Goal: Information Seeking & Learning: Learn about a topic

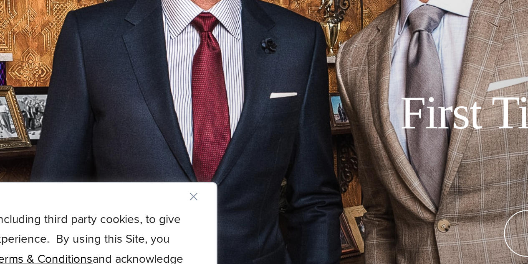
scroll to position [32, 0]
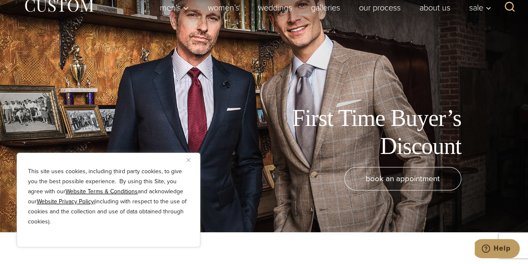
click at [189, 160] on img "Close" at bounding box center [189, 160] width 4 height 4
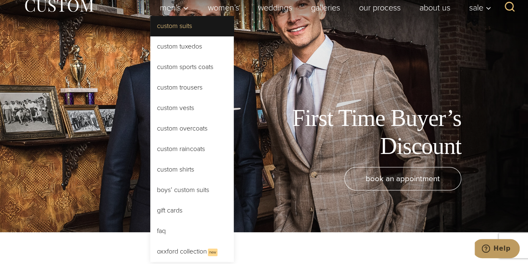
click at [175, 25] on link "Custom Suits" at bounding box center [192, 26] width 84 height 20
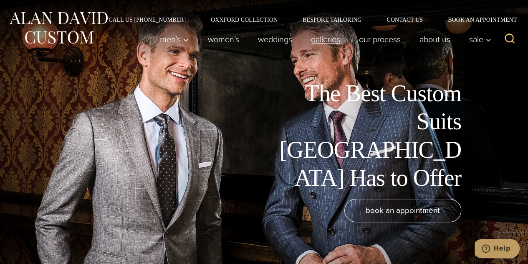
click at [320, 35] on link "Galleries" at bounding box center [326, 39] width 48 height 17
click at [321, 38] on link "Galleries" at bounding box center [326, 39] width 48 height 17
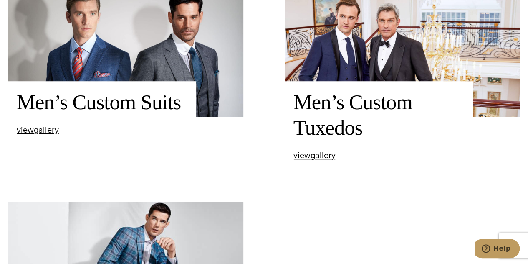
scroll to position [301, 0]
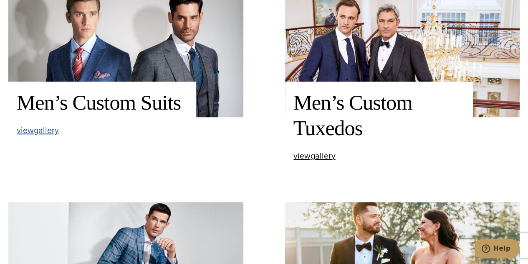
click at [46, 131] on span "view Men’s Custom Suits gallery" at bounding box center [38, 130] width 42 height 13
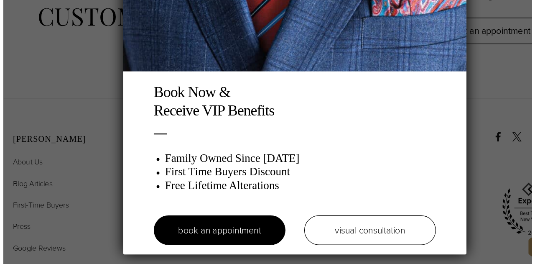
scroll to position [3603, 0]
